Goal: Information Seeking & Learning: Check status

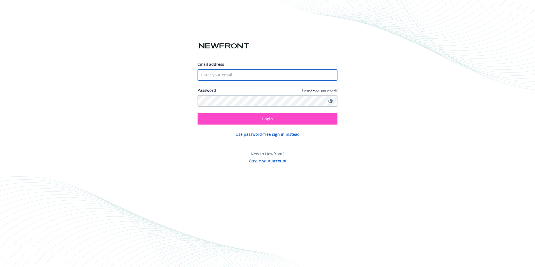
type input "[PERSON_NAME][EMAIL_ADDRESS][PERSON_NAME][DOMAIN_NAME]"
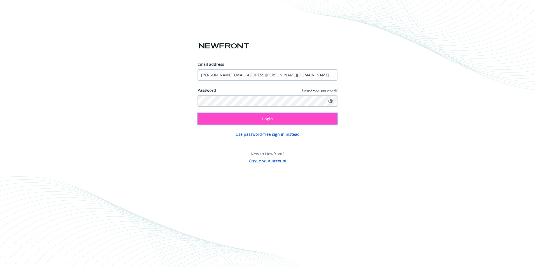
click at [281, 120] on button "Login" at bounding box center [267, 118] width 140 height 11
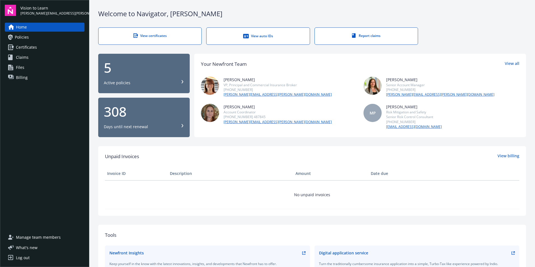
click at [23, 55] on span "Claims" at bounding box center [22, 57] width 13 height 9
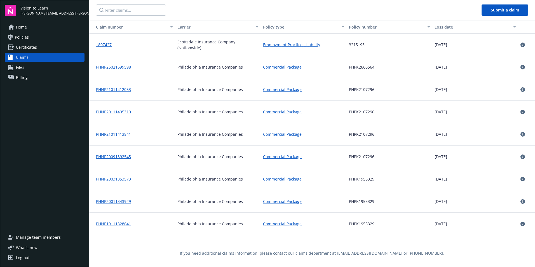
click at [121, 67] on link "PHNP25021699598" at bounding box center [113, 66] width 35 height 5
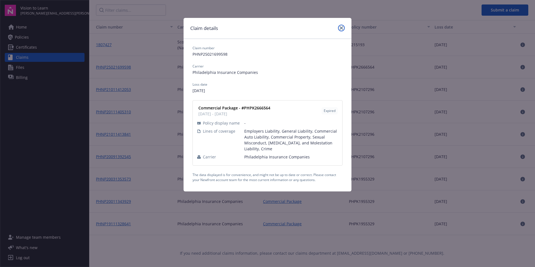
click at [340, 26] on link "close" at bounding box center [341, 28] width 7 height 7
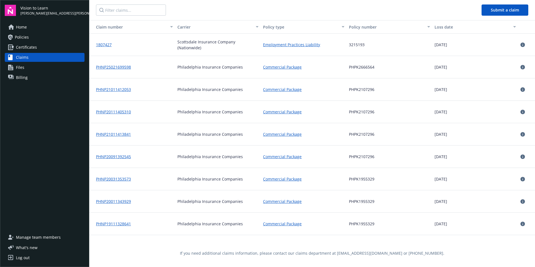
click at [25, 37] on span "Policies" at bounding box center [22, 37] width 14 height 9
